Goal: Task Accomplishment & Management: Complete application form

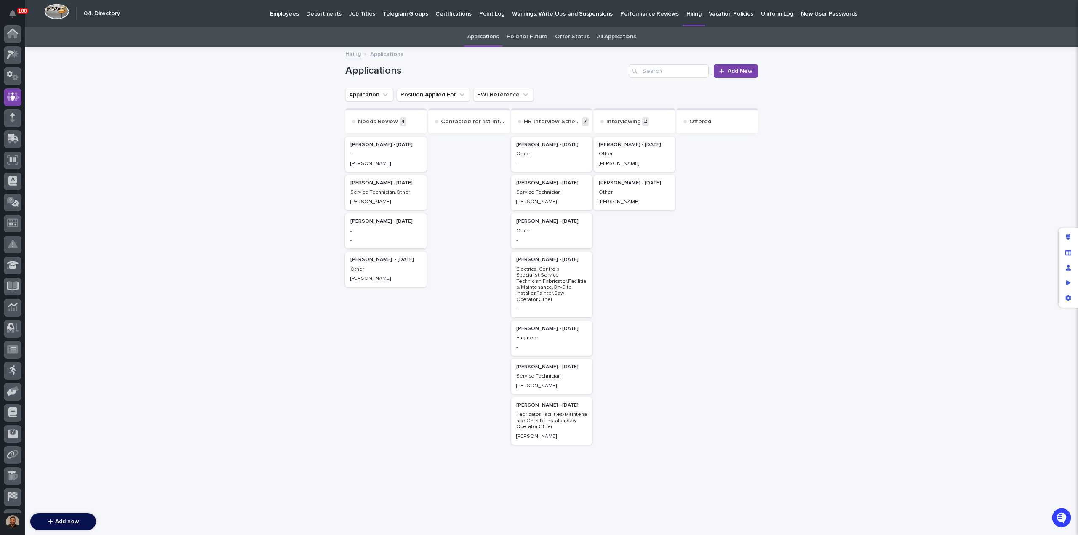
scroll to position [59, 0]
click at [283, 15] on p "Employees" at bounding box center [284, 9] width 29 height 18
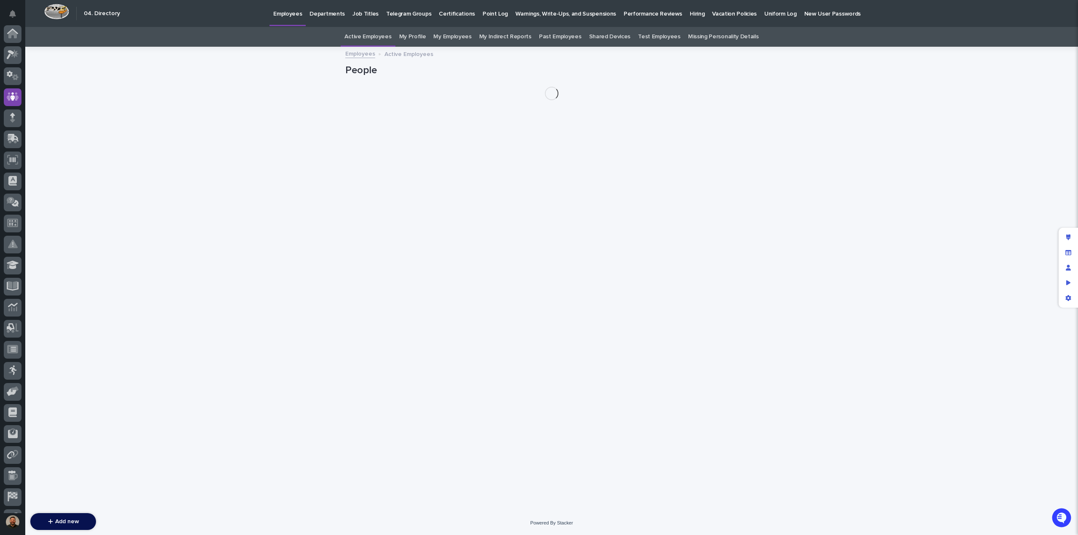
scroll to position [59, 0]
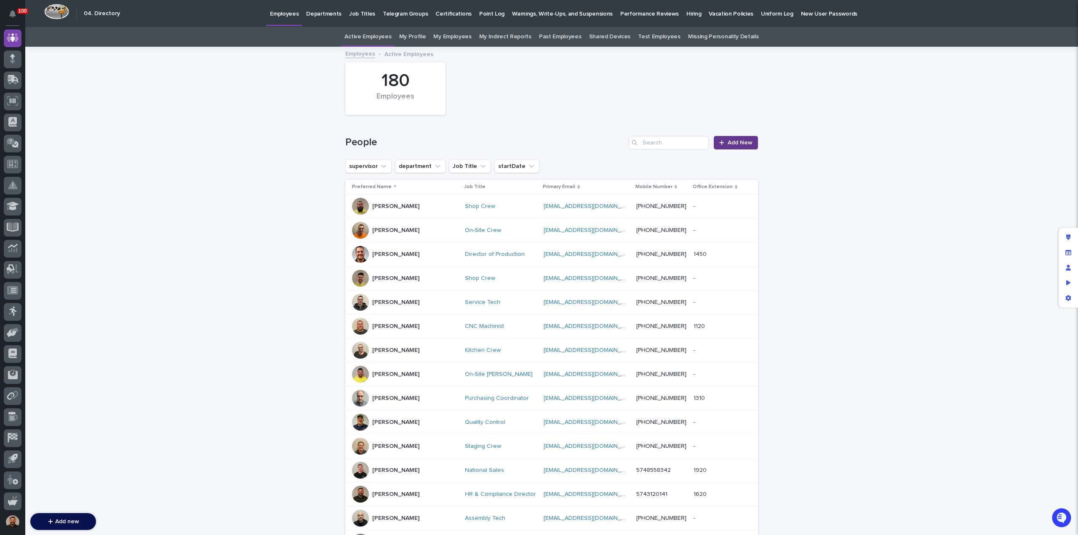
click at [728, 144] on span "Add New" at bounding box center [740, 143] width 25 height 6
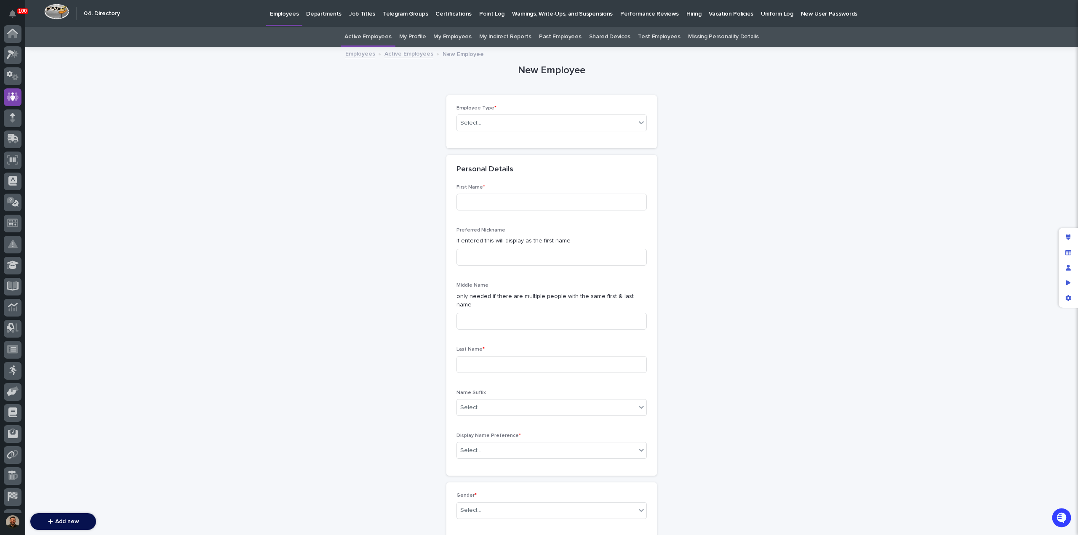
scroll to position [59, 0]
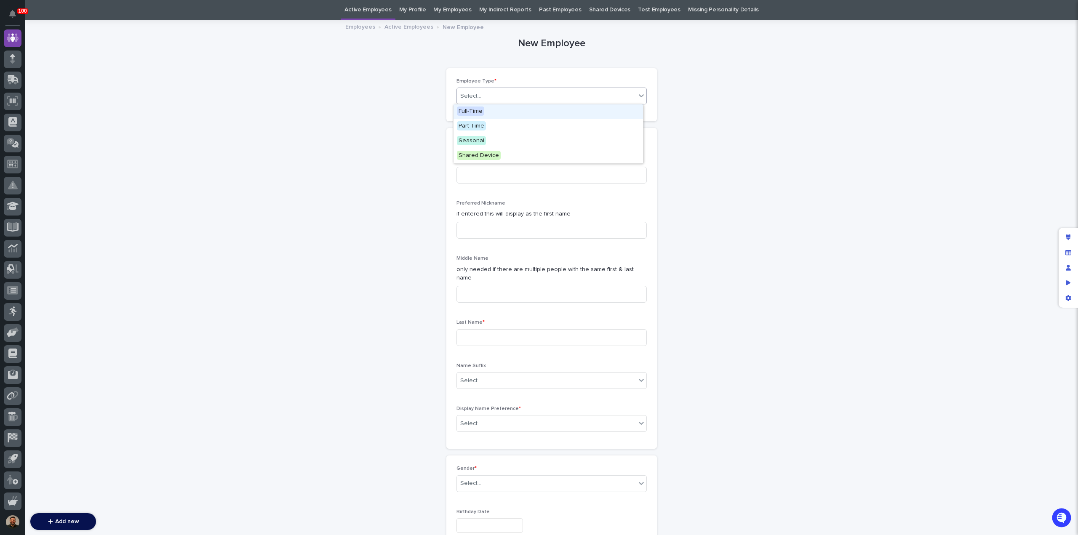
click at [500, 93] on div "Select..." at bounding box center [546, 96] width 179 height 14
click at [514, 112] on div "Full-Time" at bounding box center [547, 111] width 189 height 15
click at [507, 172] on input at bounding box center [551, 175] width 190 height 17
type input "Micah"
type input "[PERSON_NAME]"
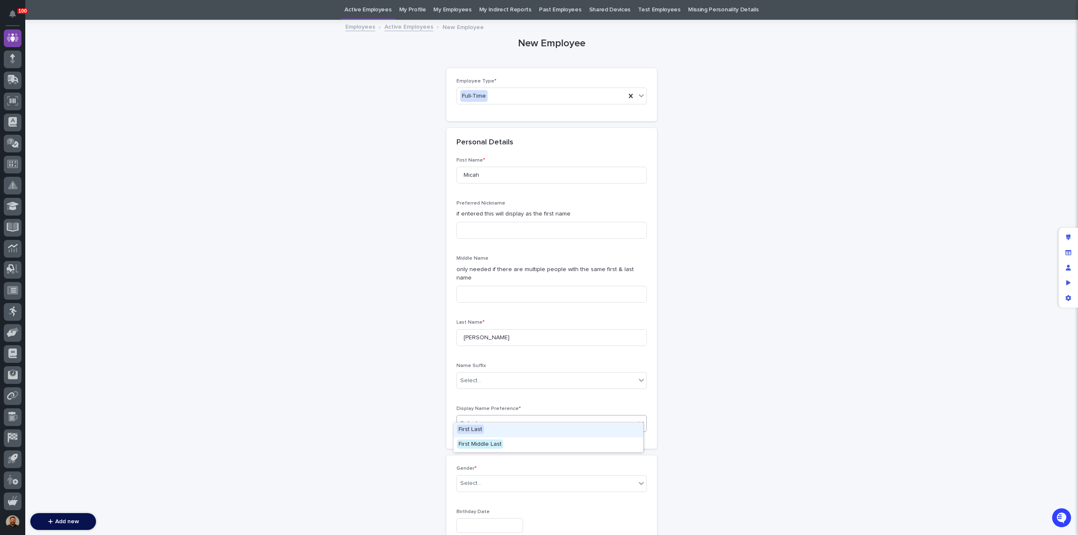
click at [552, 417] on div "Select..." at bounding box center [546, 424] width 179 height 14
click at [545, 430] on div "First Last" at bounding box center [547, 430] width 189 height 15
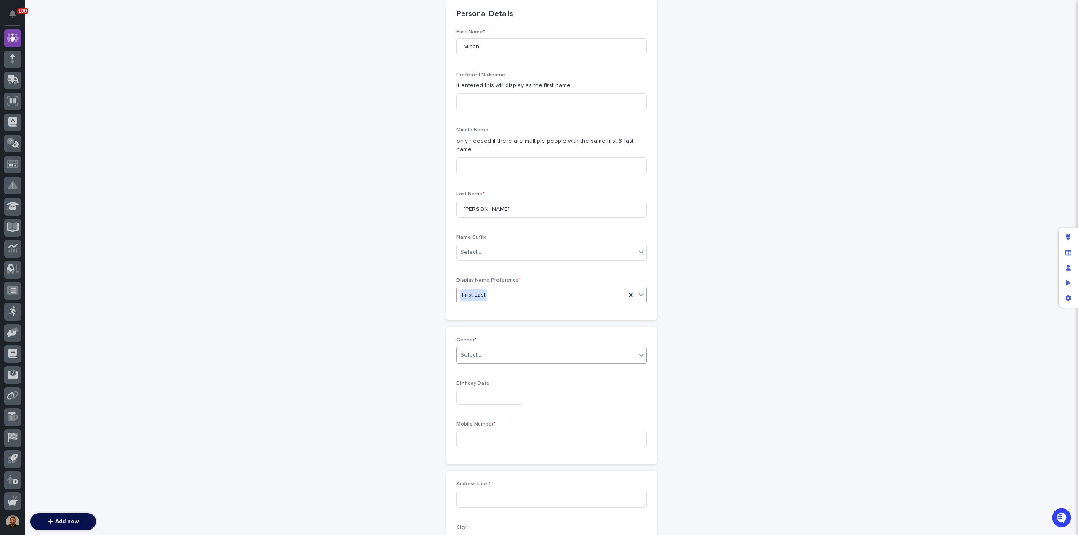
click at [533, 351] on div "Select..." at bounding box center [546, 355] width 179 height 14
click at [531, 372] on div "[DEMOGRAPHIC_DATA]" at bounding box center [547, 376] width 189 height 15
click at [486, 390] on input "text" at bounding box center [489, 397] width 67 height 15
click at [469, 390] on input "**********" at bounding box center [489, 397] width 67 height 15
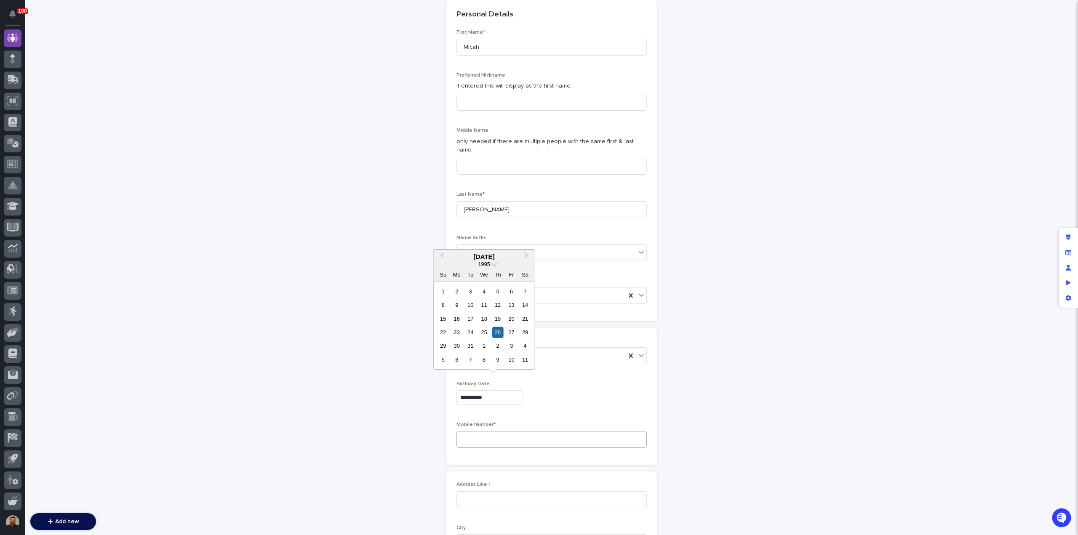
type input "**********"
click at [488, 433] on input at bounding box center [551, 439] width 190 height 17
click at [517, 431] on input at bounding box center [551, 439] width 190 height 17
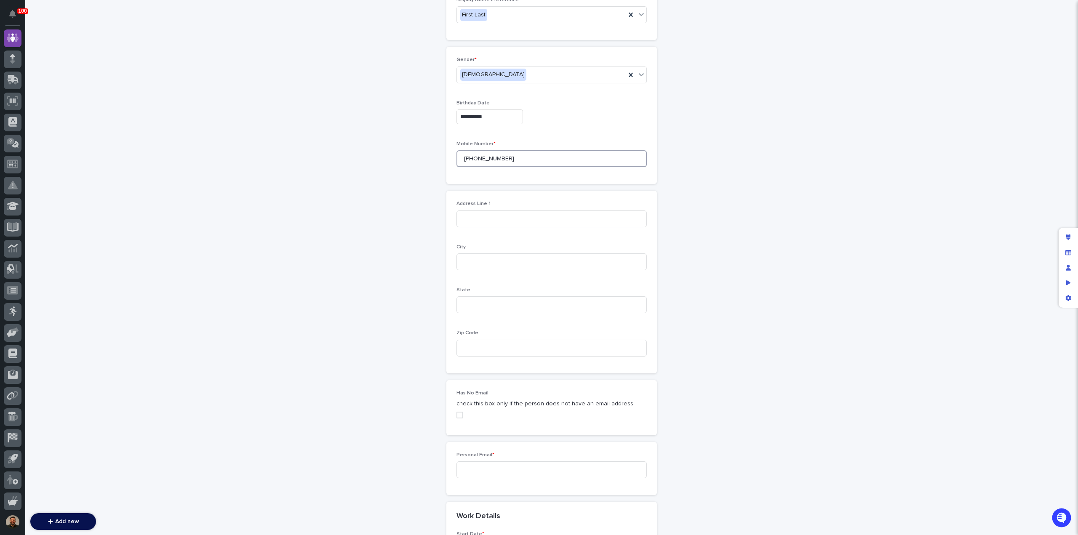
scroll to position [436, 0]
type input "[PHONE_NUMBER]"
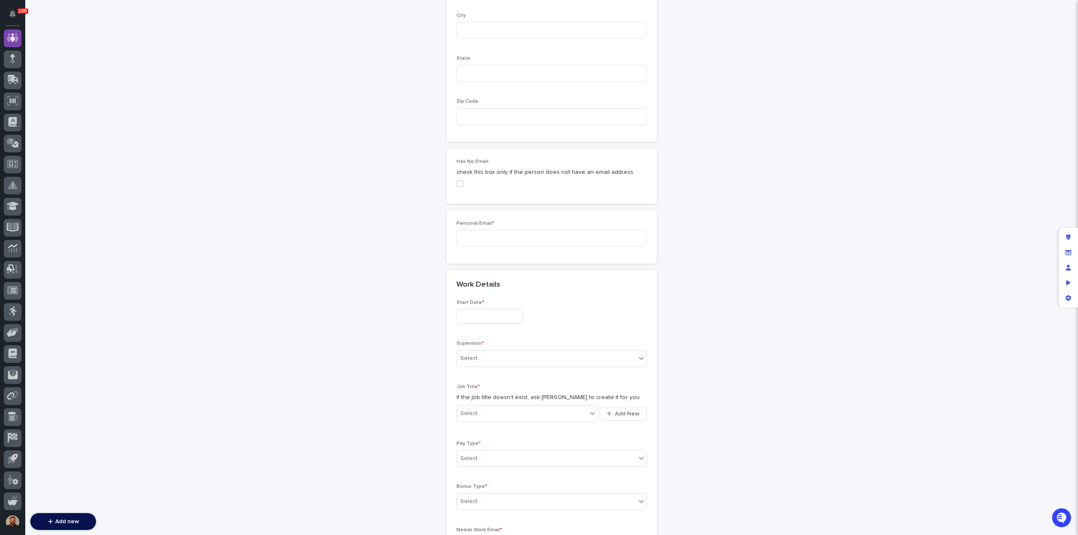
scroll to position [668, 0]
click at [497, 230] on input at bounding box center [551, 237] width 190 height 17
paste input "[EMAIL_ADDRESS][DOMAIN_NAME]"
type input "[EMAIL_ADDRESS][DOMAIN_NAME]"
click at [480, 309] on input "text" at bounding box center [489, 316] width 67 height 15
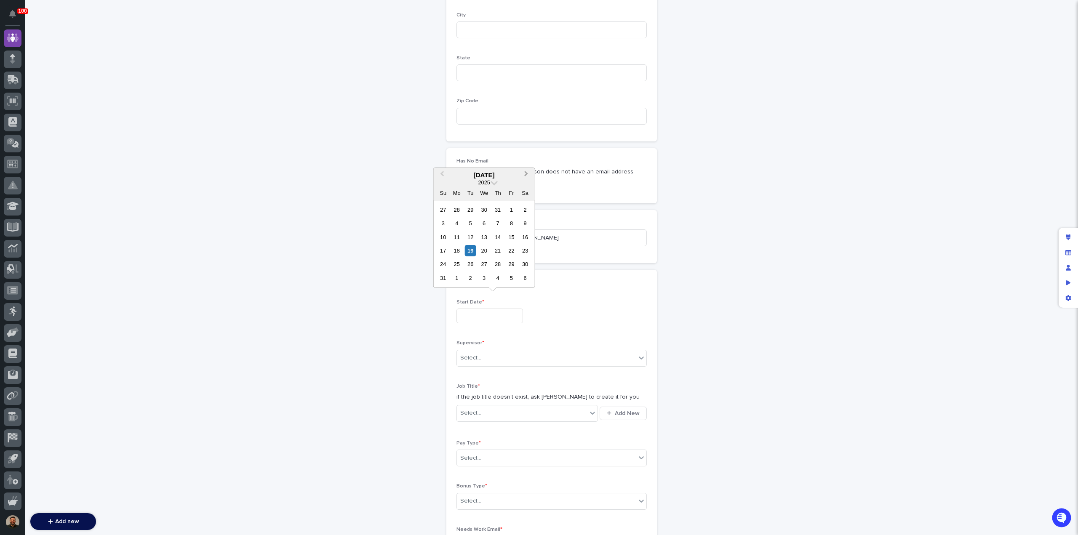
click at [526, 173] on span "Next Month" at bounding box center [526, 174] width 0 height 11
click at [455, 224] on div "8" at bounding box center [456, 223] width 11 height 11
type input "**********"
click at [502, 351] on div "Select..." at bounding box center [546, 358] width 179 height 14
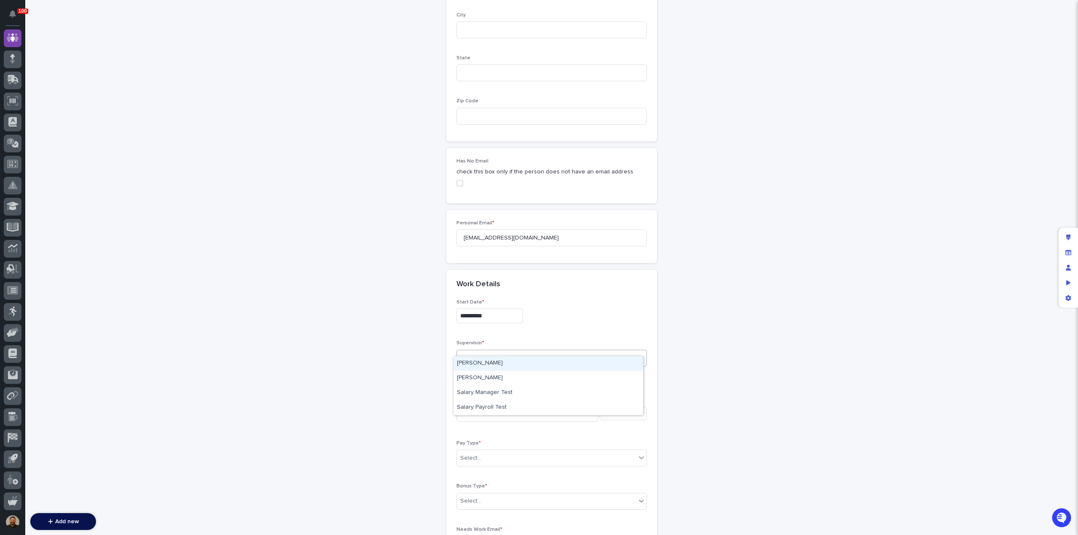
type input "****"
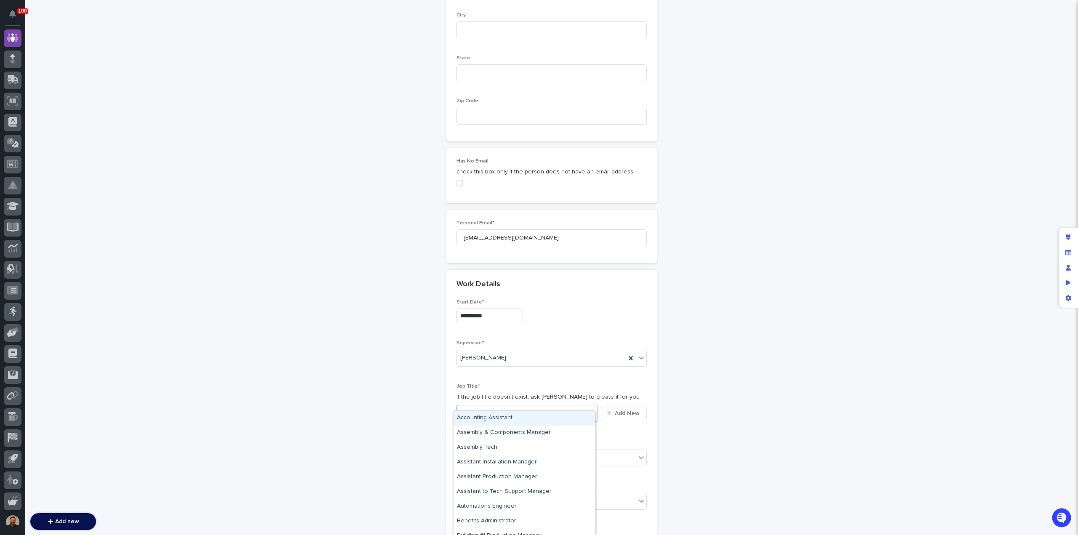
click at [498, 406] on div "Select..." at bounding box center [522, 413] width 130 height 14
type input "**"
click at [507, 419] on div "Executive Assistant to the CEO" at bounding box center [523, 418] width 141 height 15
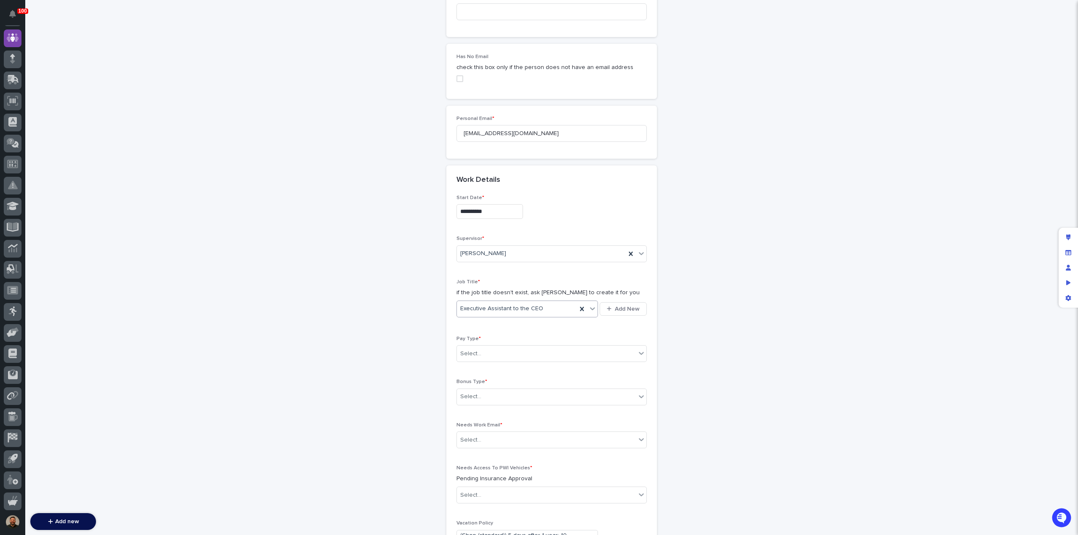
scroll to position [786, 0]
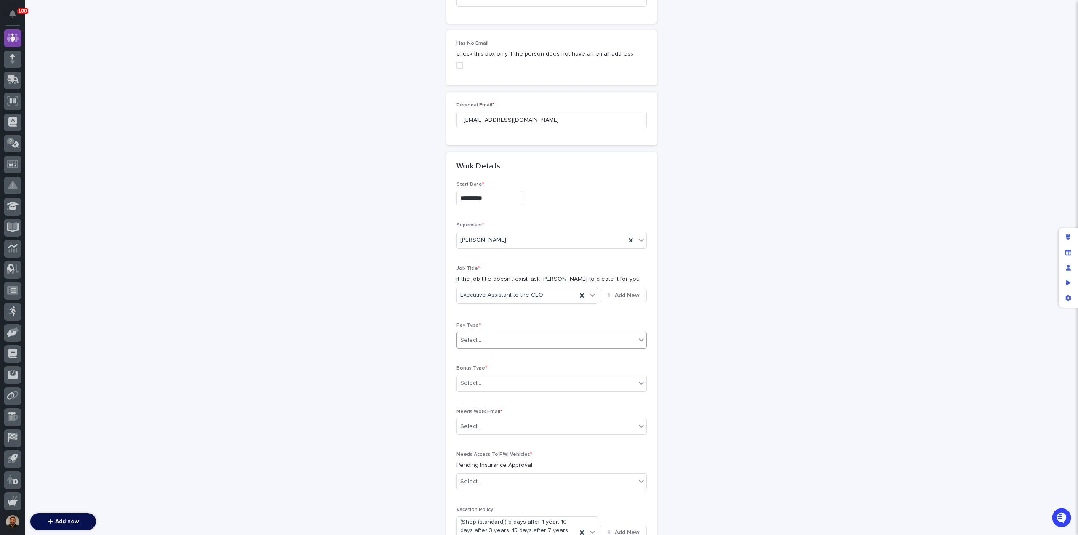
click at [512, 333] on div "Select..." at bounding box center [546, 340] width 179 height 14
click at [518, 355] on div "Salary" at bounding box center [547, 359] width 189 height 15
click at [516, 376] on div "Select..." at bounding box center [546, 383] width 179 height 14
click at [523, 391] on div "Annual Profit Share" at bounding box center [547, 388] width 189 height 15
click at [520, 420] on div "Select..." at bounding box center [546, 427] width 179 height 14
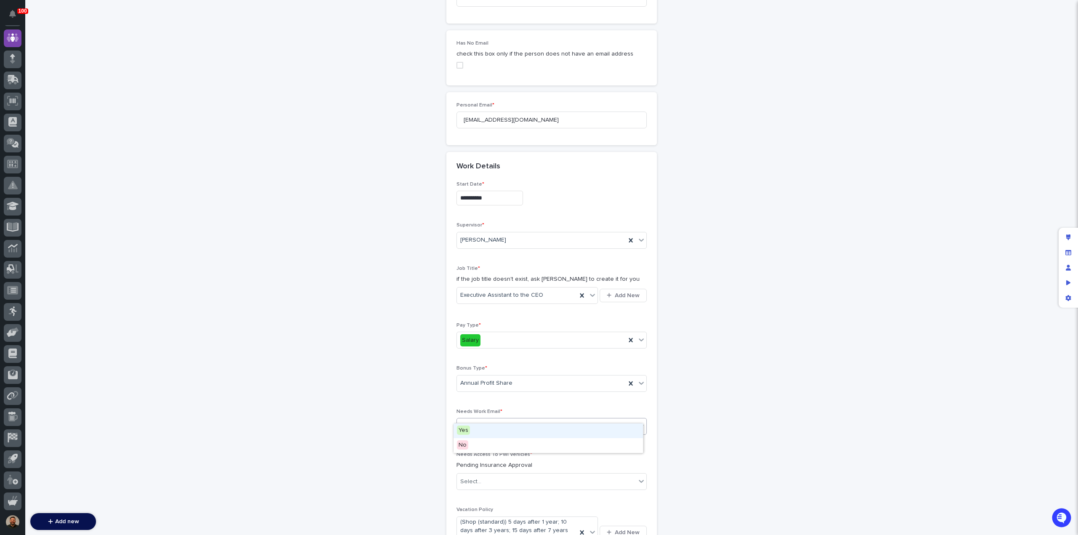
click at [520, 432] on div "Yes" at bounding box center [547, 431] width 189 height 15
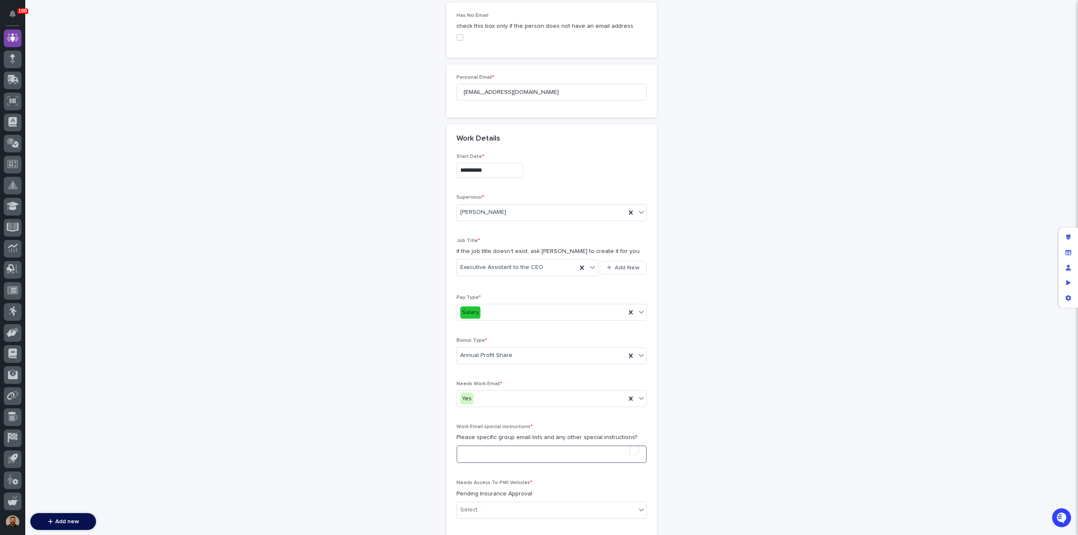
click at [501, 447] on textarea "To enrich screen reader interactions, please activate Accessibility in Grammarl…" at bounding box center [551, 454] width 190 height 18
type textarea "*"
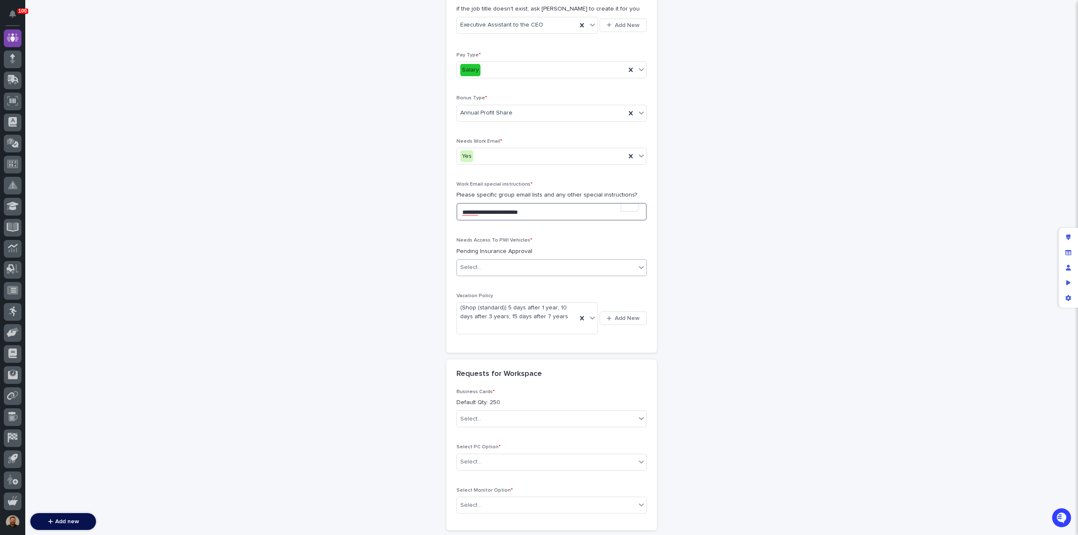
scroll to position [1056, 0]
type textarea "**********"
click at [504, 260] on div "Select..." at bounding box center [546, 267] width 179 height 14
click at [502, 269] on div "Yes" at bounding box center [547, 271] width 189 height 15
click at [578, 314] on icon at bounding box center [582, 318] width 8 height 8
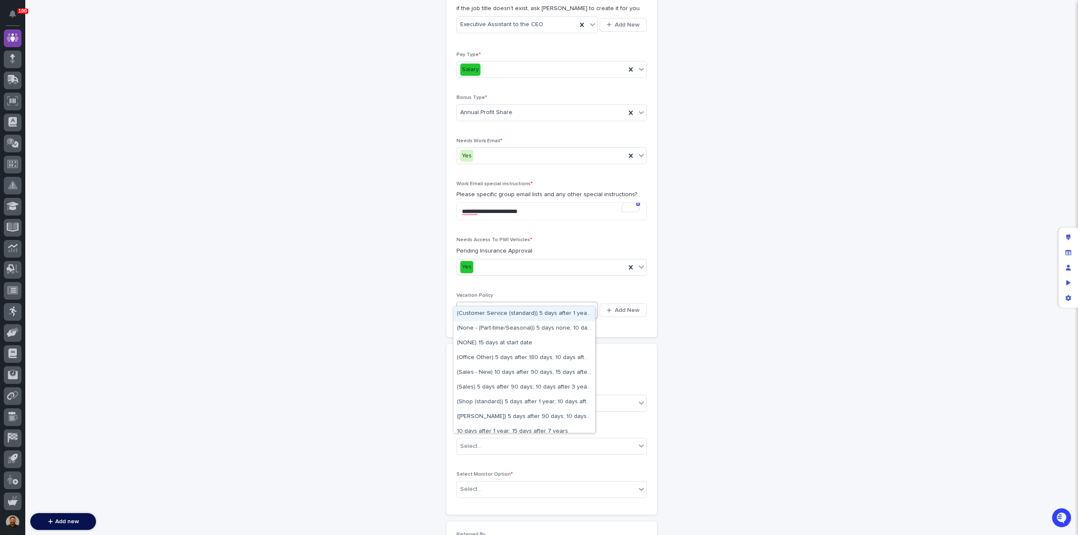
click at [579, 304] on div "Select..." at bounding box center [522, 311] width 130 height 14
click at [493, 393] on div "15 days at start date" at bounding box center [523, 396] width 141 height 15
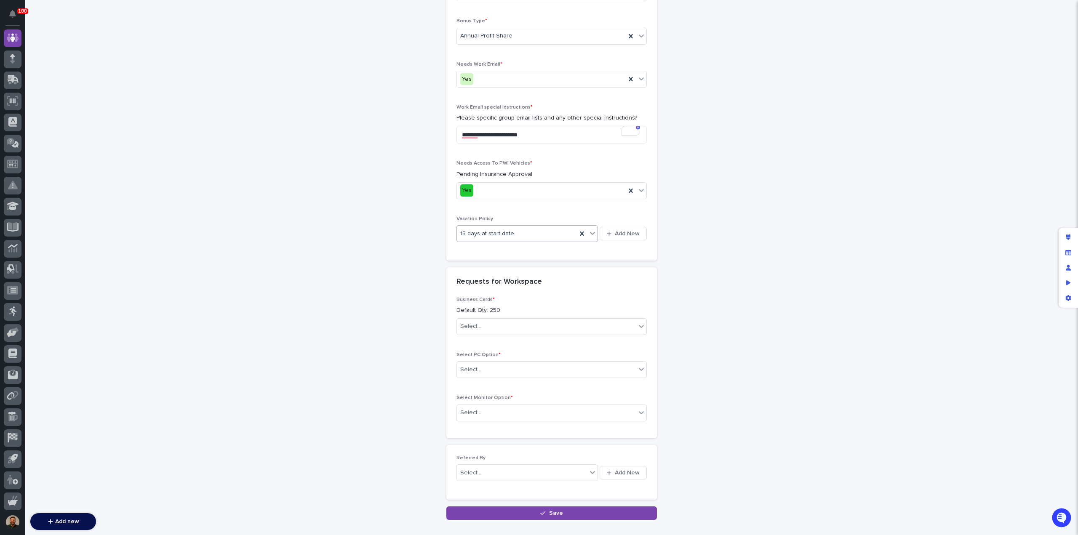
scroll to position [1170, 0]
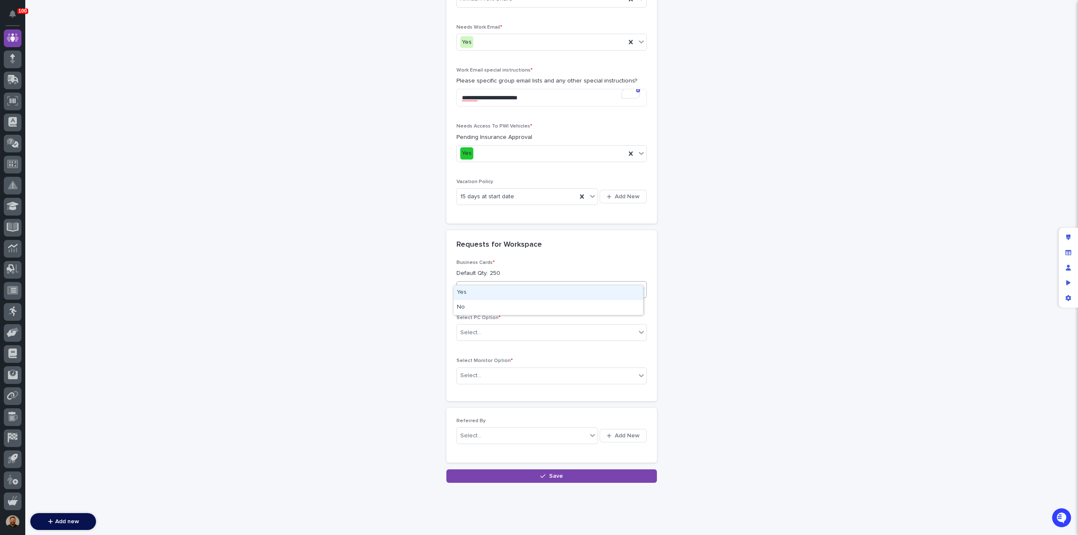
click at [516, 283] on div "Select..." at bounding box center [546, 290] width 179 height 14
click at [509, 306] on div "No" at bounding box center [547, 307] width 189 height 15
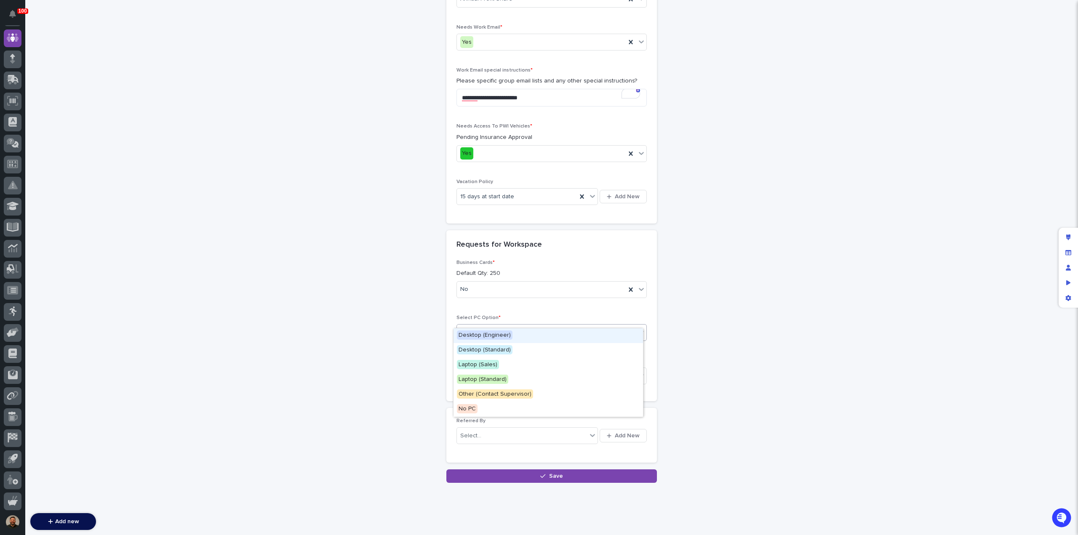
click at [513, 326] on div "Select..." at bounding box center [546, 333] width 179 height 14
click at [525, 393] on span "Other (Contact Supervisor)" at bounding box center [495, 393] width 76 height 9
click at [512, 369] on div "Select..." at bounding box center [546, 376] width 179 height 14
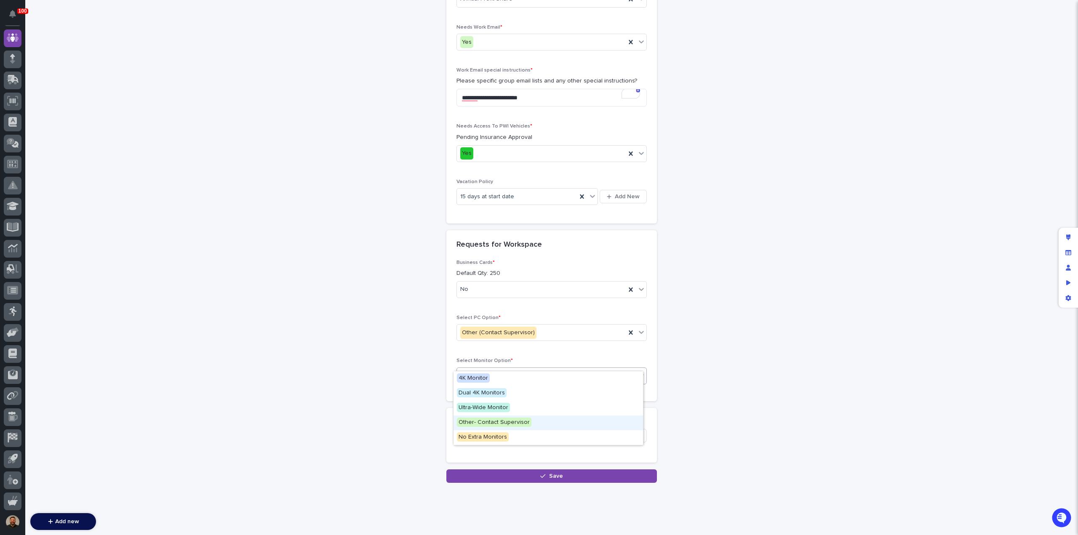
click at [531, 419] on div "Other- Contact Supervisor" at bounding box center [547, 423] width 189 height 15
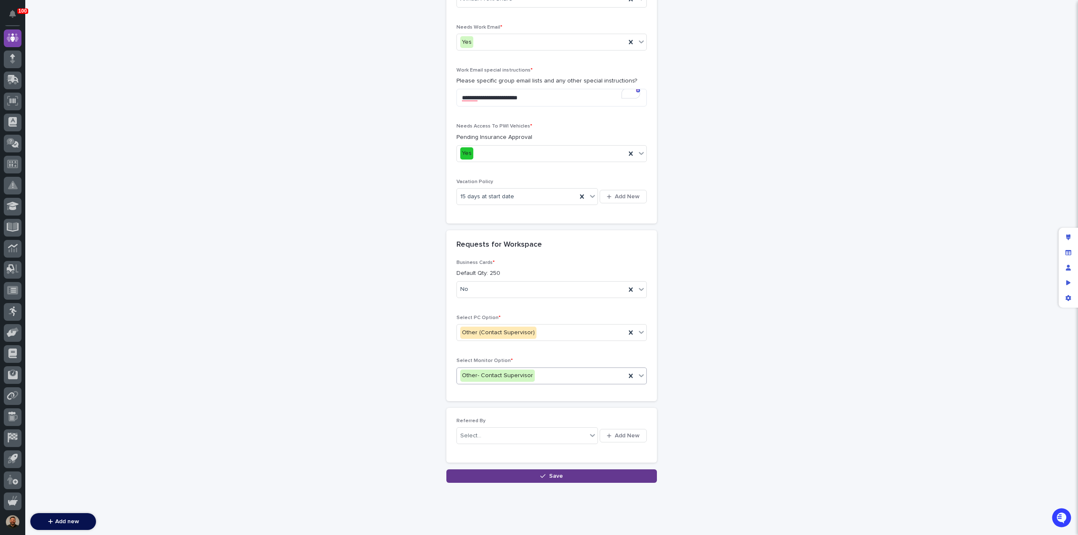
click at [512, 469] on button "Save" at bounding box center [551, 475] width 211 height 13
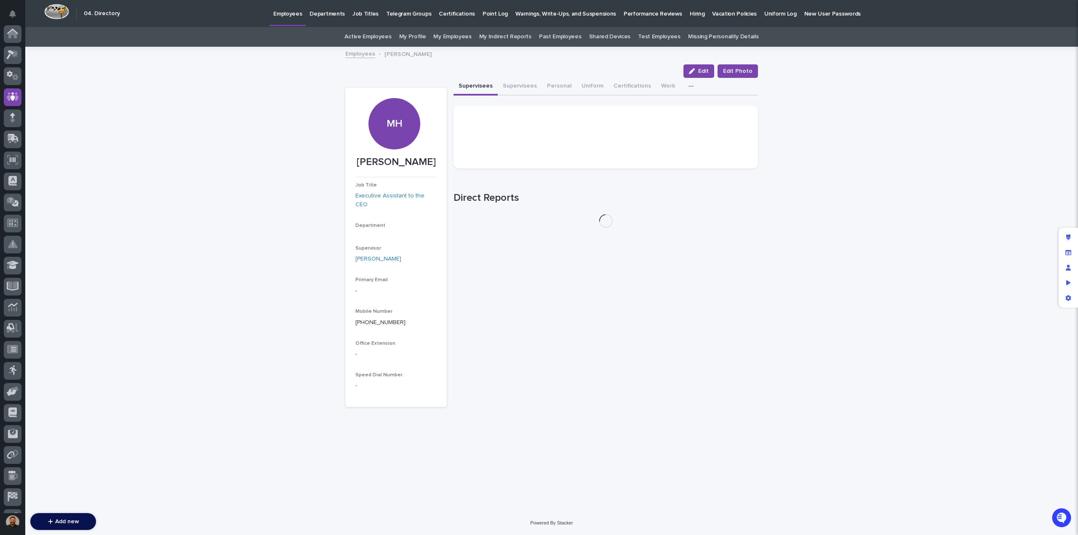
scroll to position [59, 0]
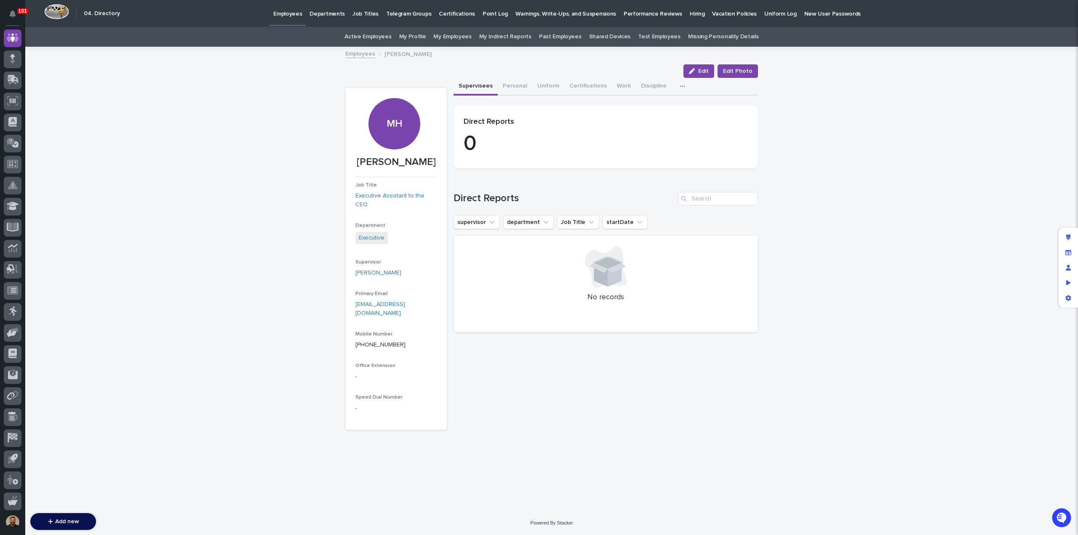
click at [690, 13] on p "Hiring" at bounding box center [697, 9] width 15 height 18
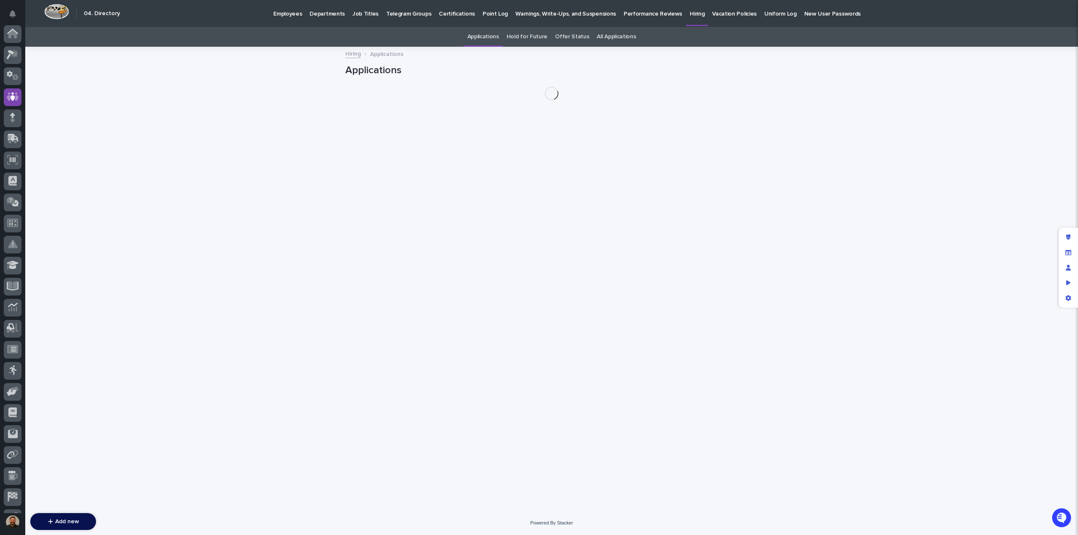
scroll to position [59, 0]
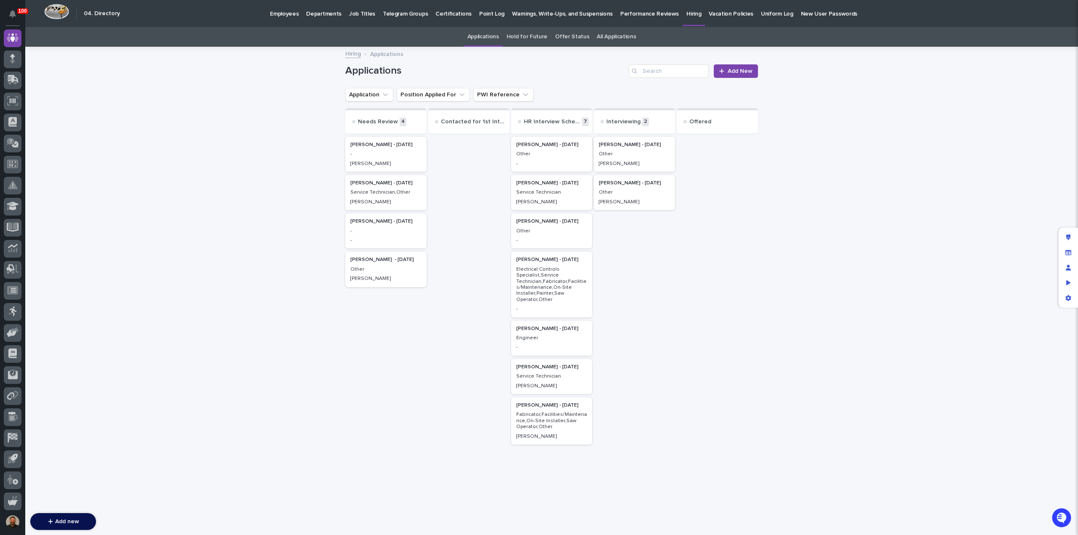
click at [365, 280] on div "[PERSON_NAME]" at bounding box center [385, 278] width 71 height 8
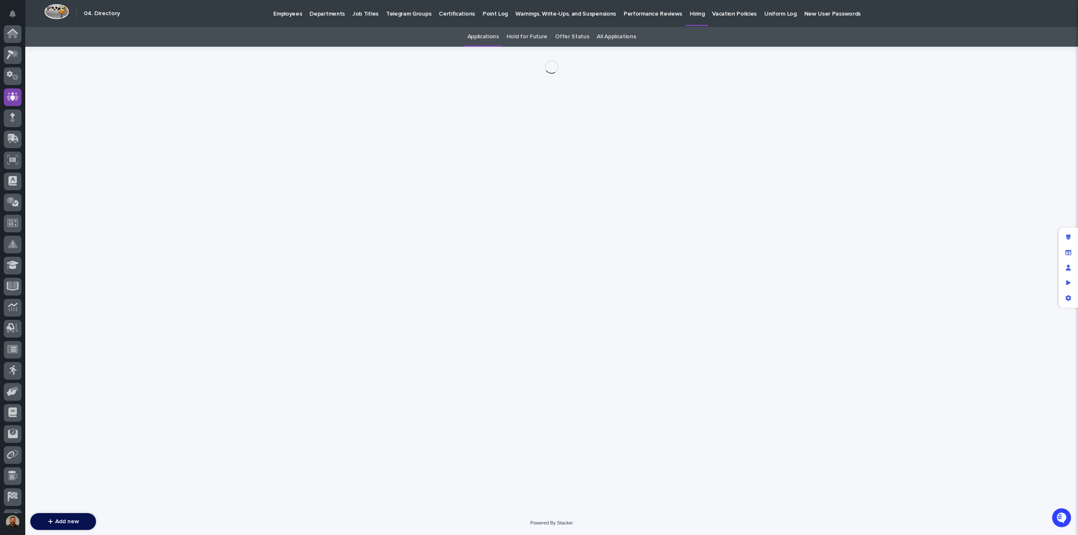
scroll to position [59, 0]
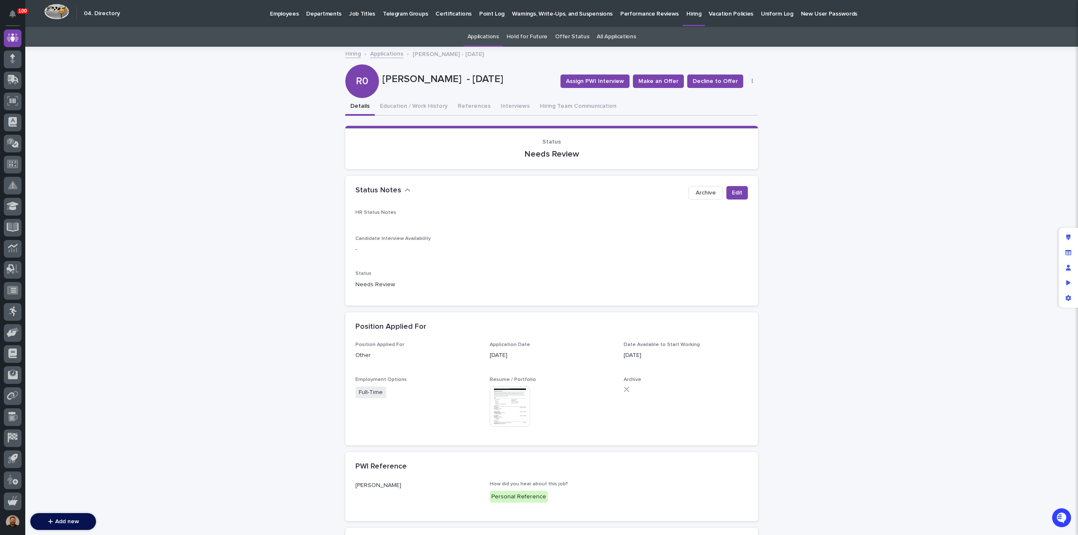
click at [508, 400] on img at bounding box center [510, 407] width 40 height 40
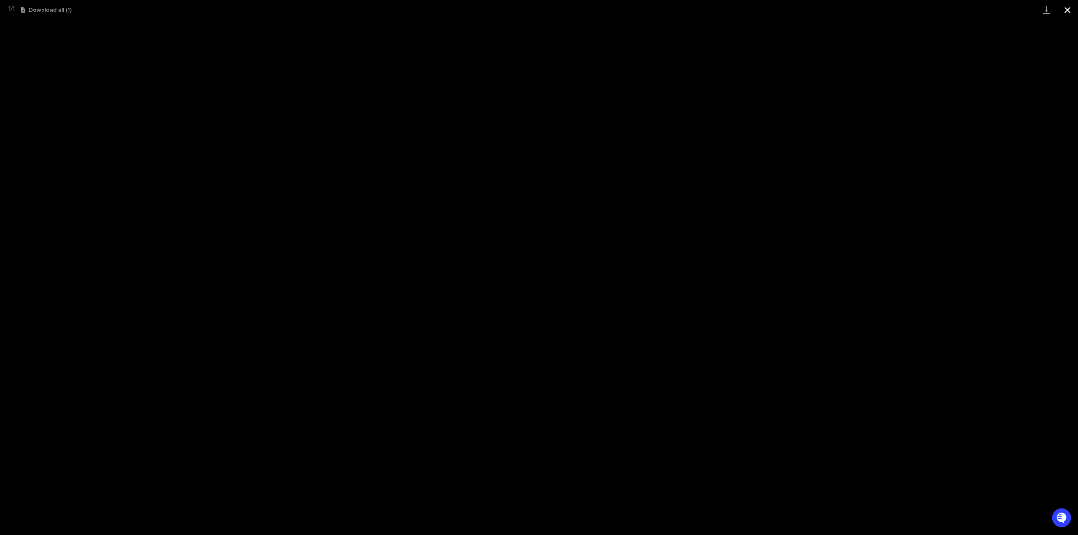
click at [1062, 11] on button "Close gallery" at bounding box center [1067, 10] width 21 height 20
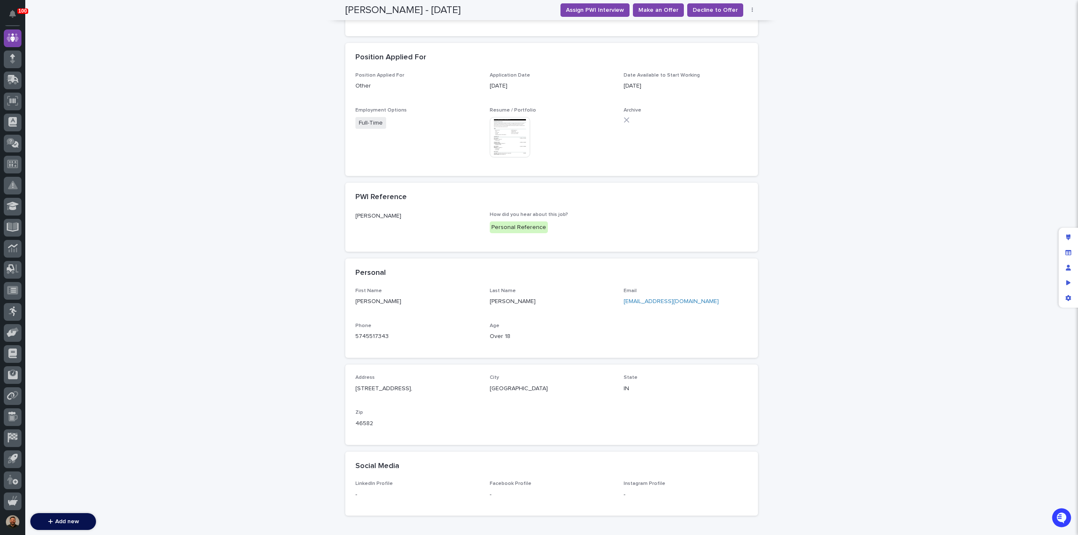
scroll to position [323, 0]
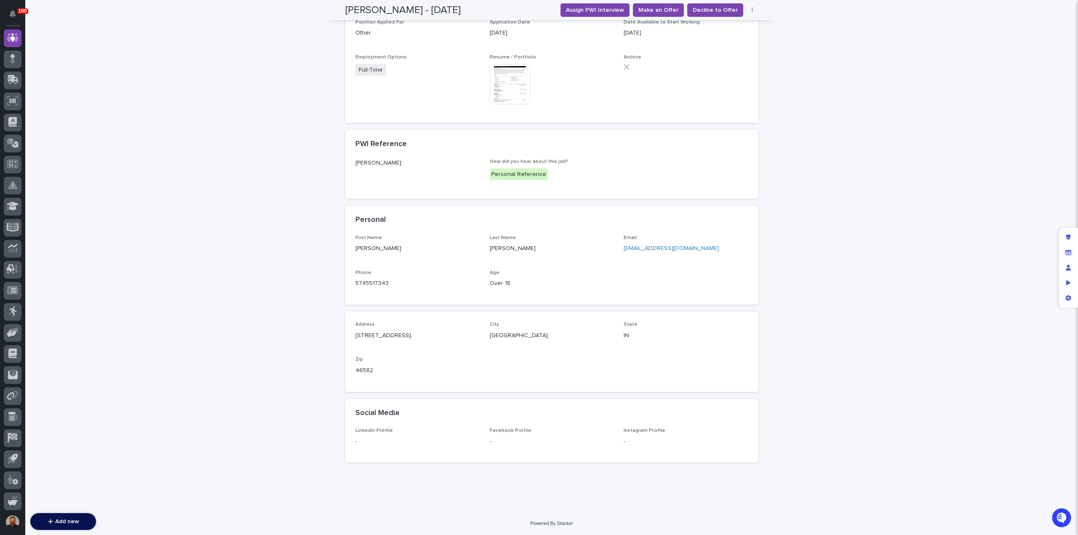
click at [640, 249] on link "[EMAIL_ADDRESS][DOMAIN_NAME]" at bounding box center [671, 248] width 95 height 6
click at [503, 78] on img at bounding box center [510, 84] width 40 height 40
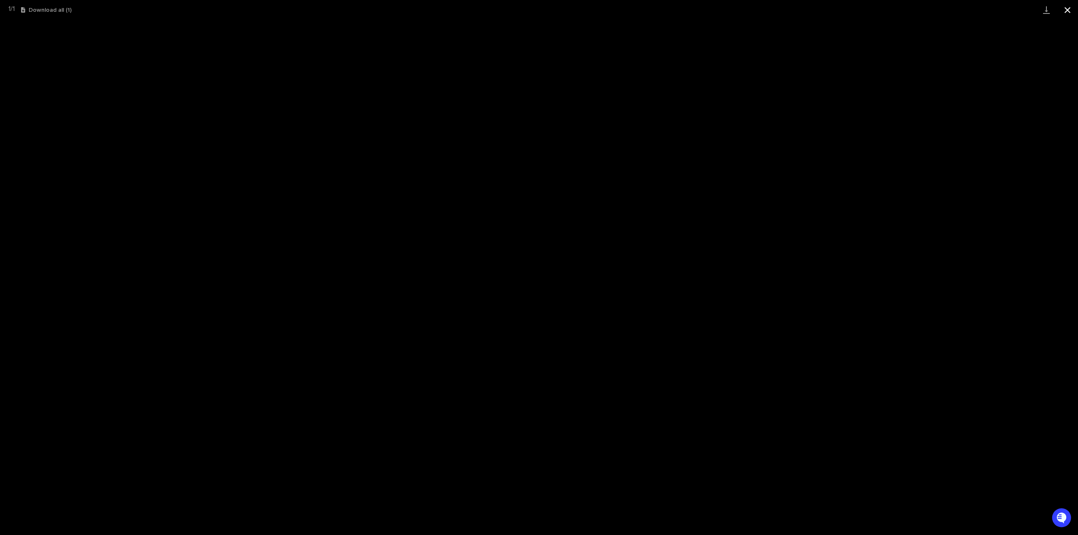
click at [1069, 12] on button "Close gallery" at bounding box center [1067, 10] width 21 height 20
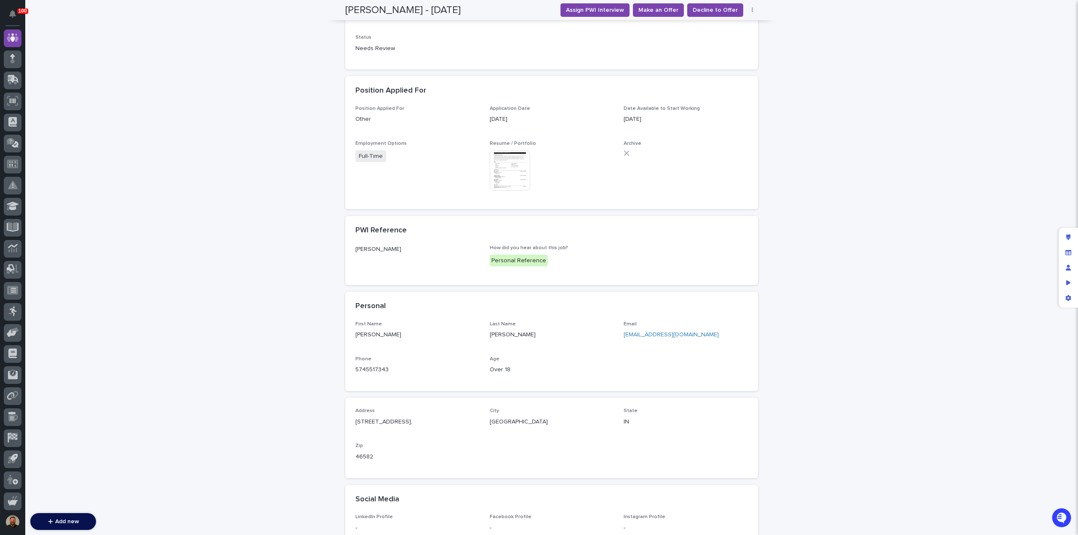
scroll to position [236, 0]
